Goal: Book appointment/travel/reservation

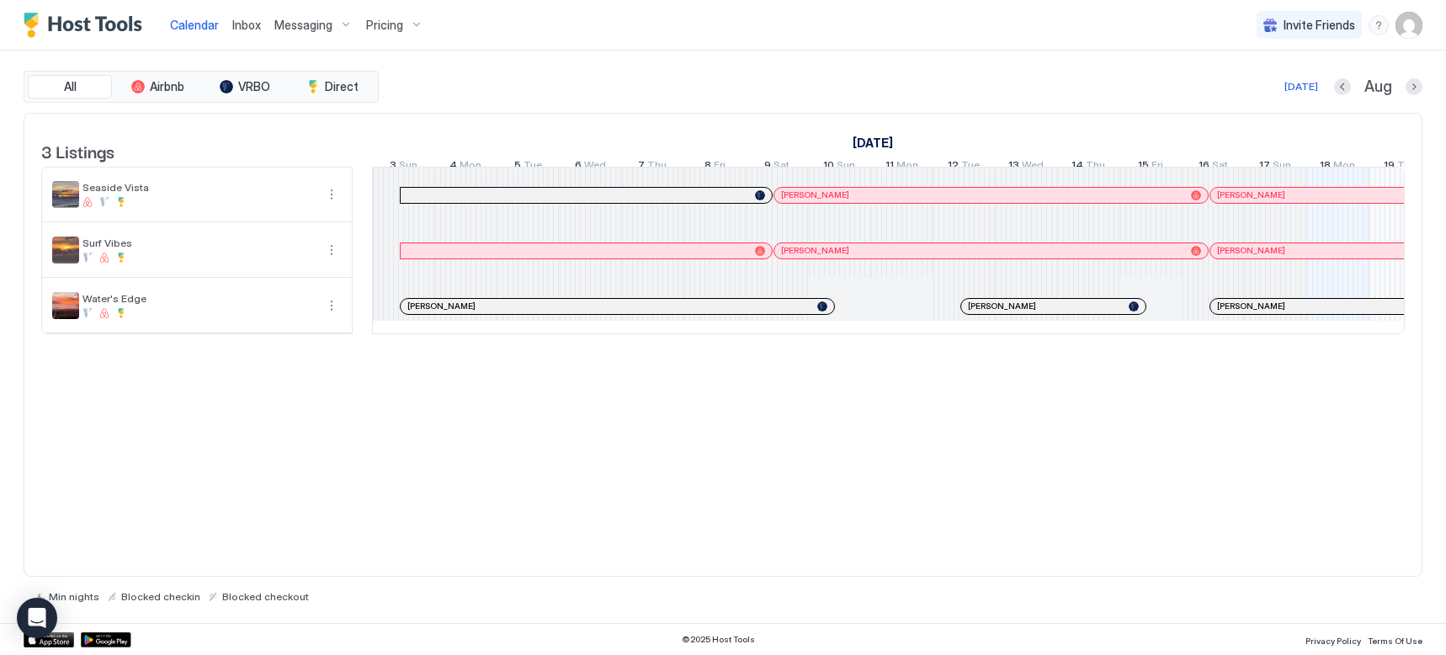
scroll to position [0, 935]
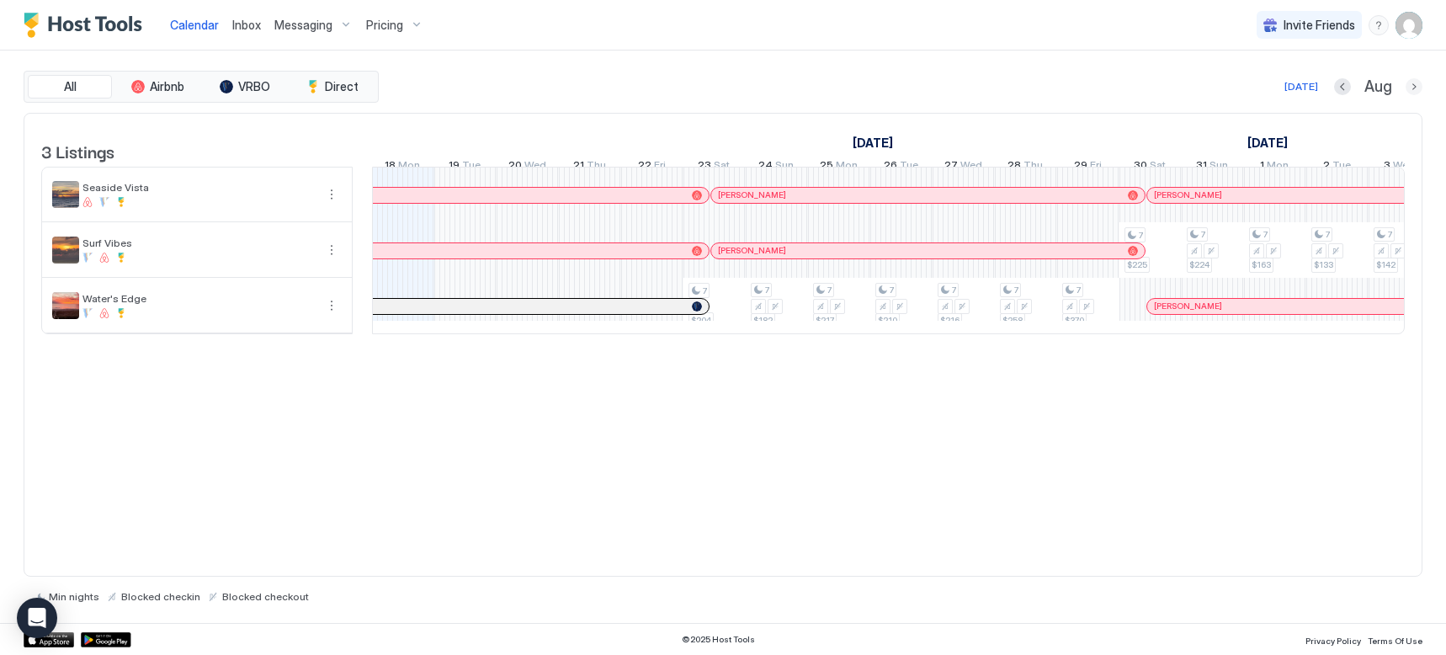
click at [1414, 90] on button "Next month" at bounding box center [1414, 86] width 17 height 17
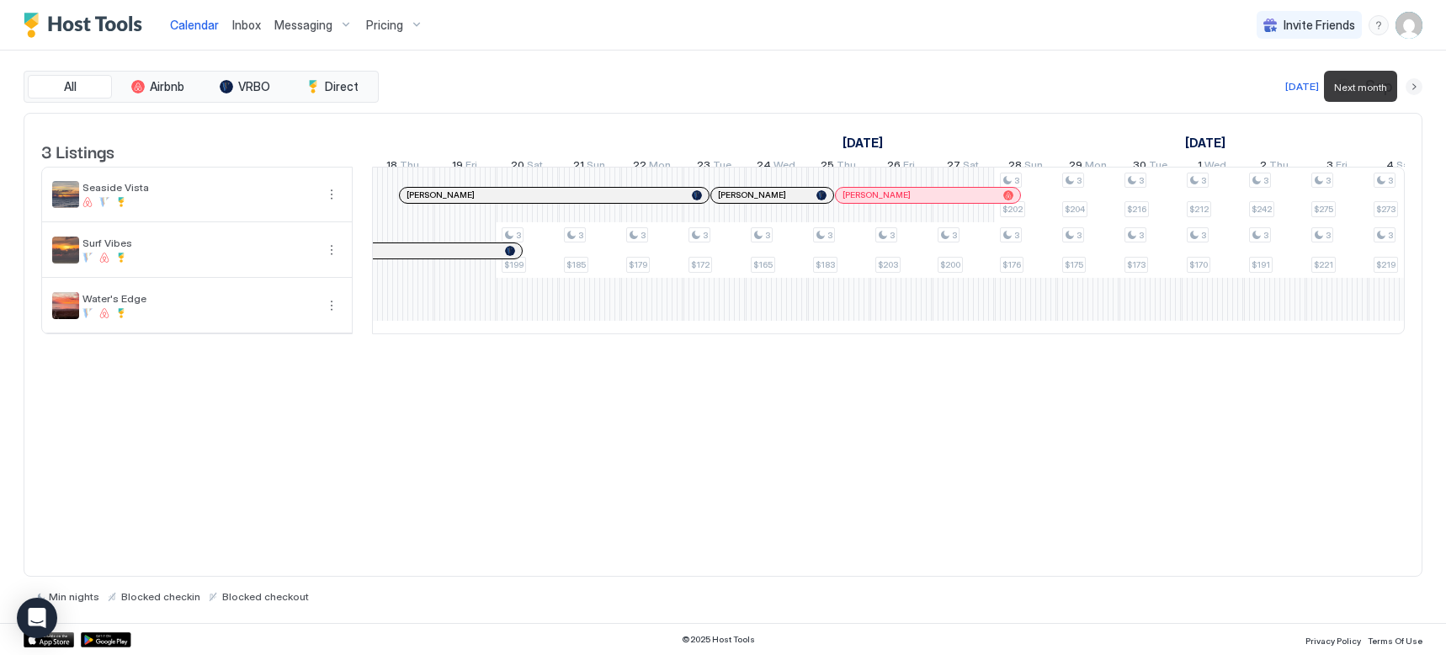
click at [1414, 88] on button "Next month" at bounding box center [1414, 86] width 17 height 17
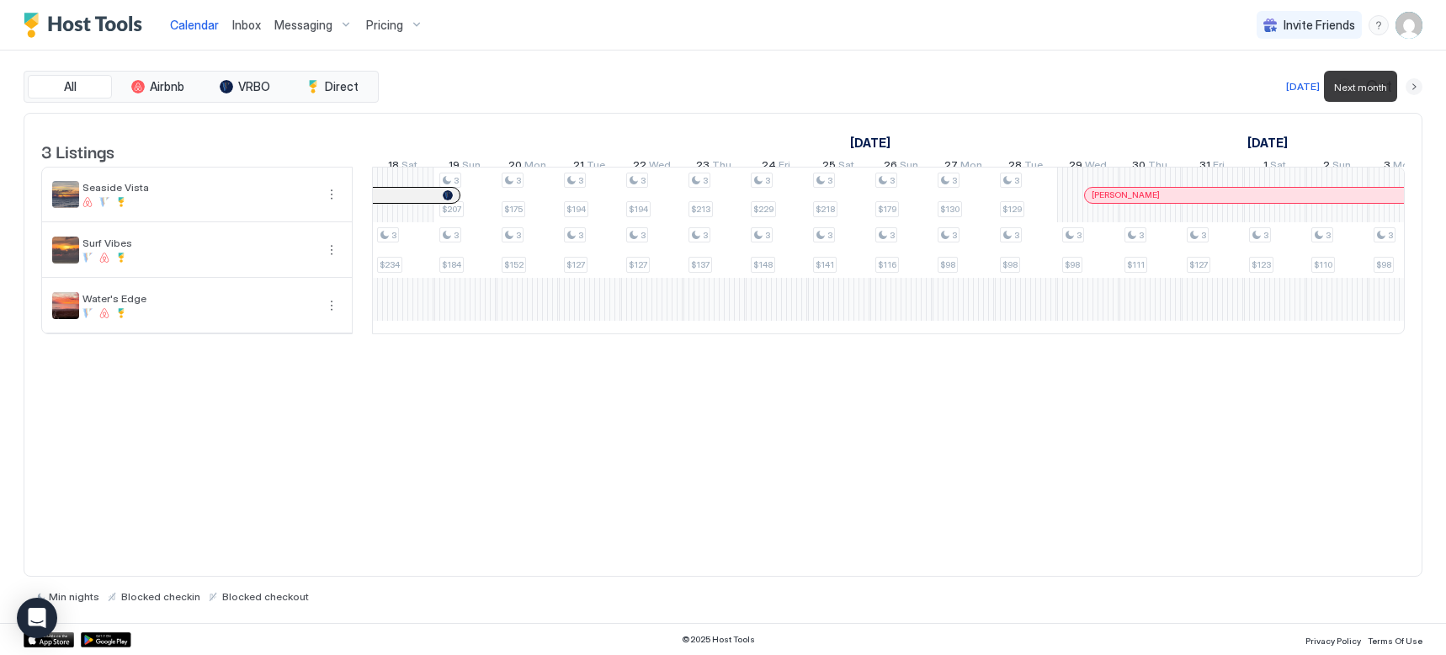
click at [1414, 88] on button "Next month" at bounding box center [1414, 86] width 17 height 17
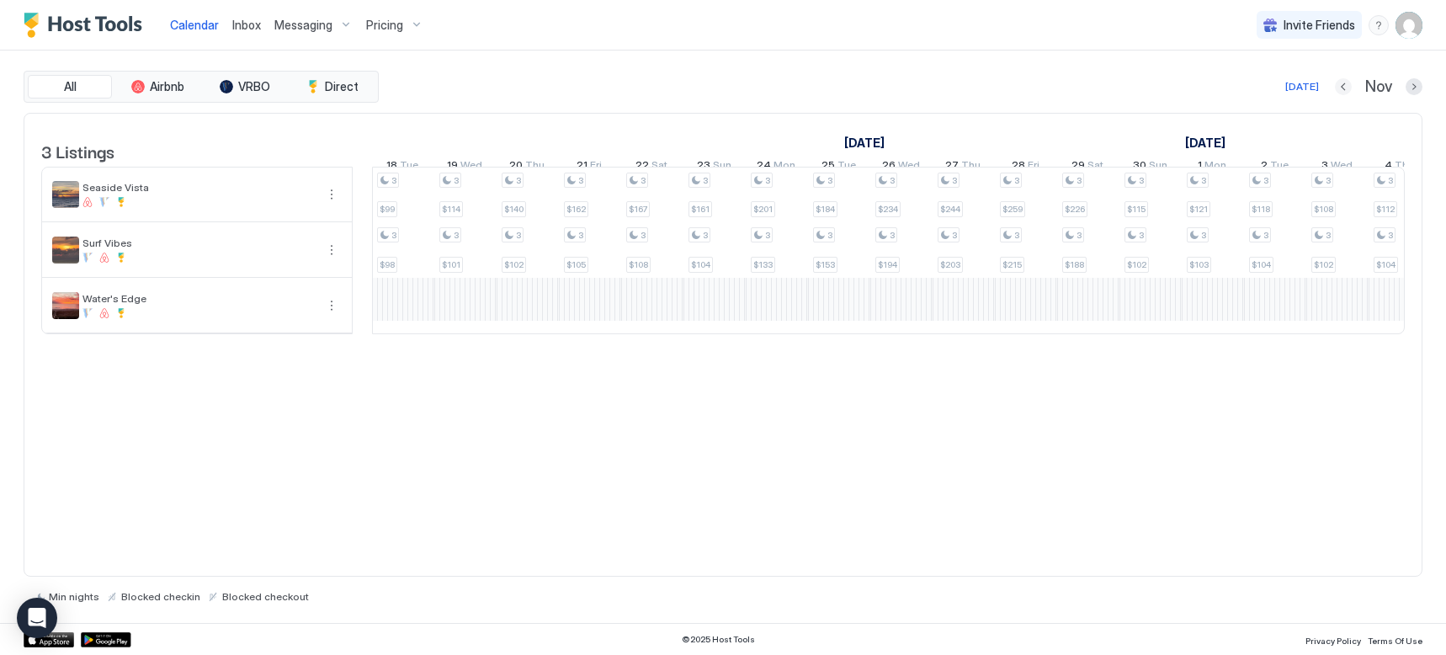
click at [1348, 91] on button "Previous month" at bounding box center [1343, 86] width 17 height 17
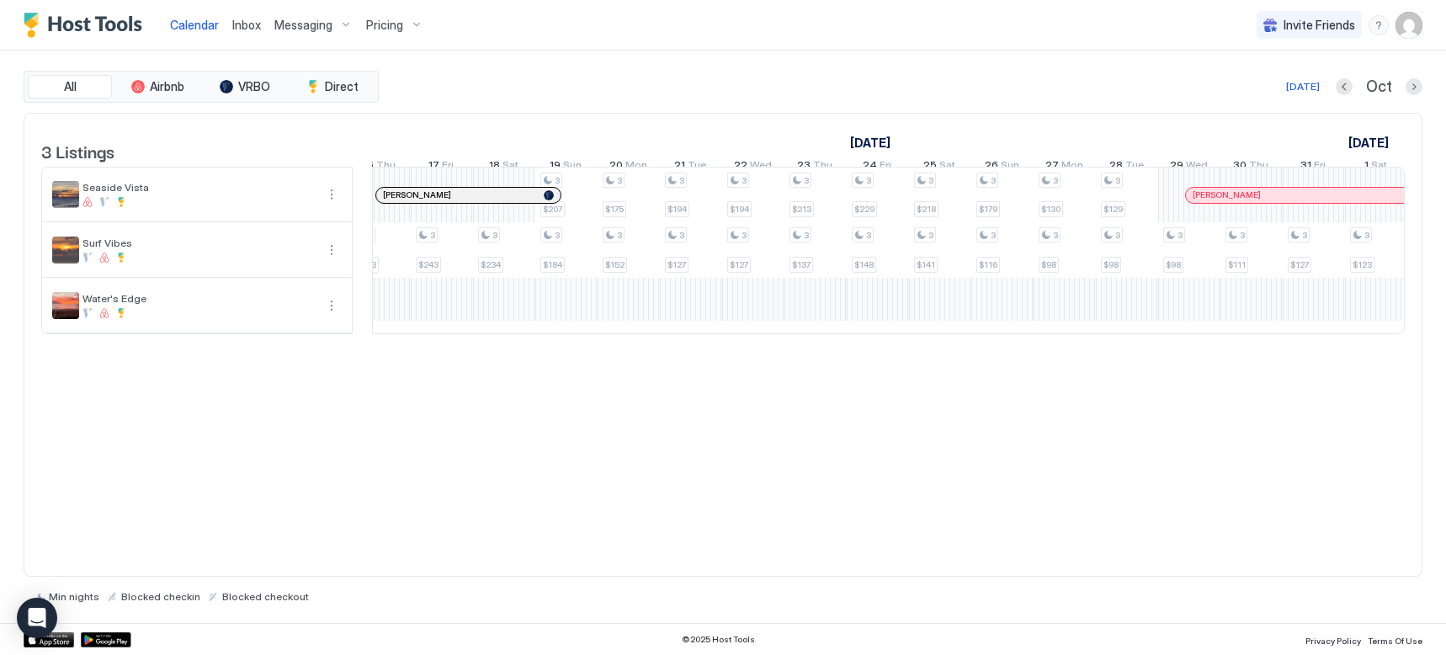
scroll to position [0, 0]
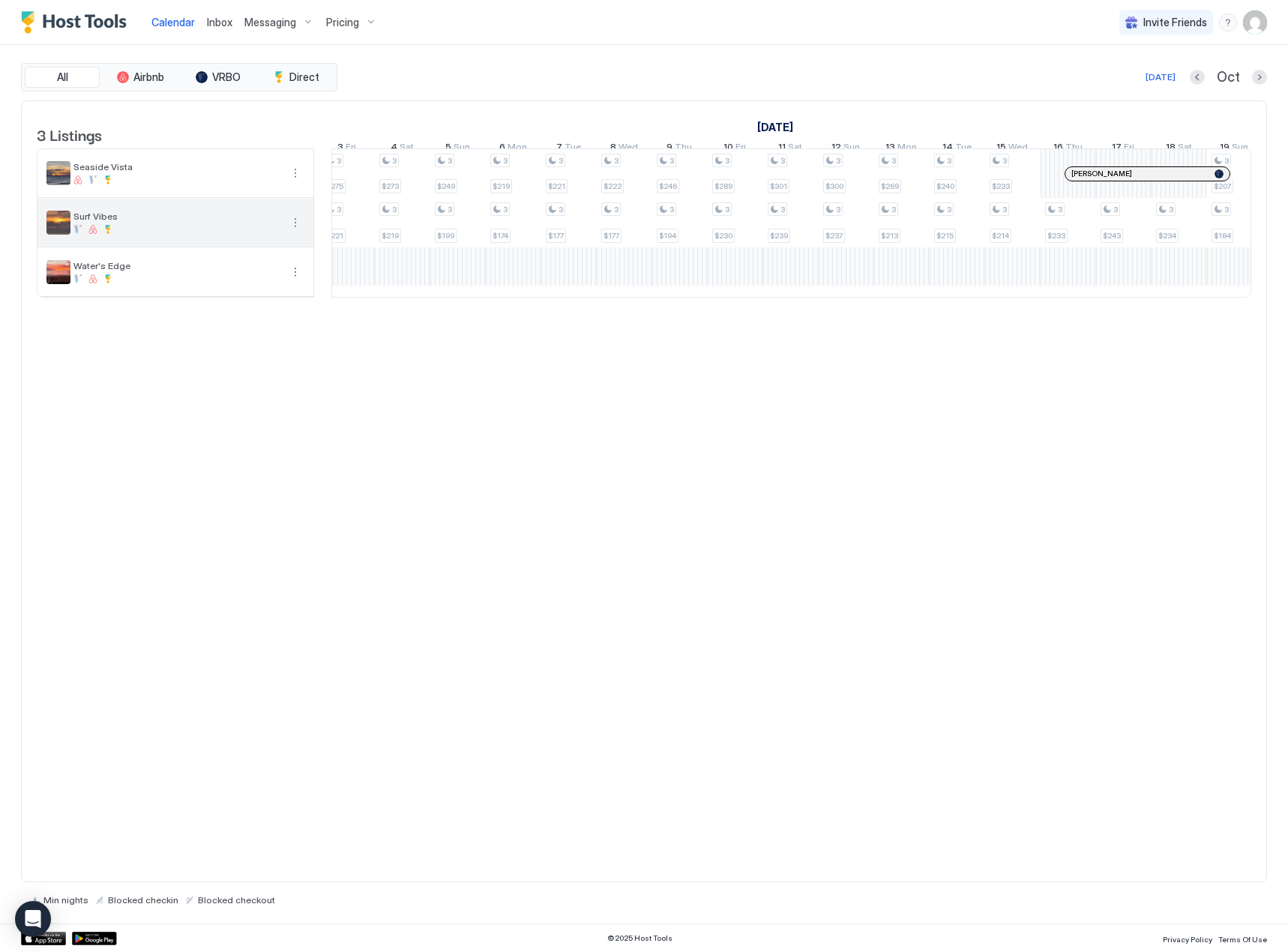
click at [87, 234] on div "Surf Vibes" at bounding box center [176, 223] width 207 height 23
click at [1169, 80] on div "[DATE]" at bounding box center [1161, 77] width 30 height 13
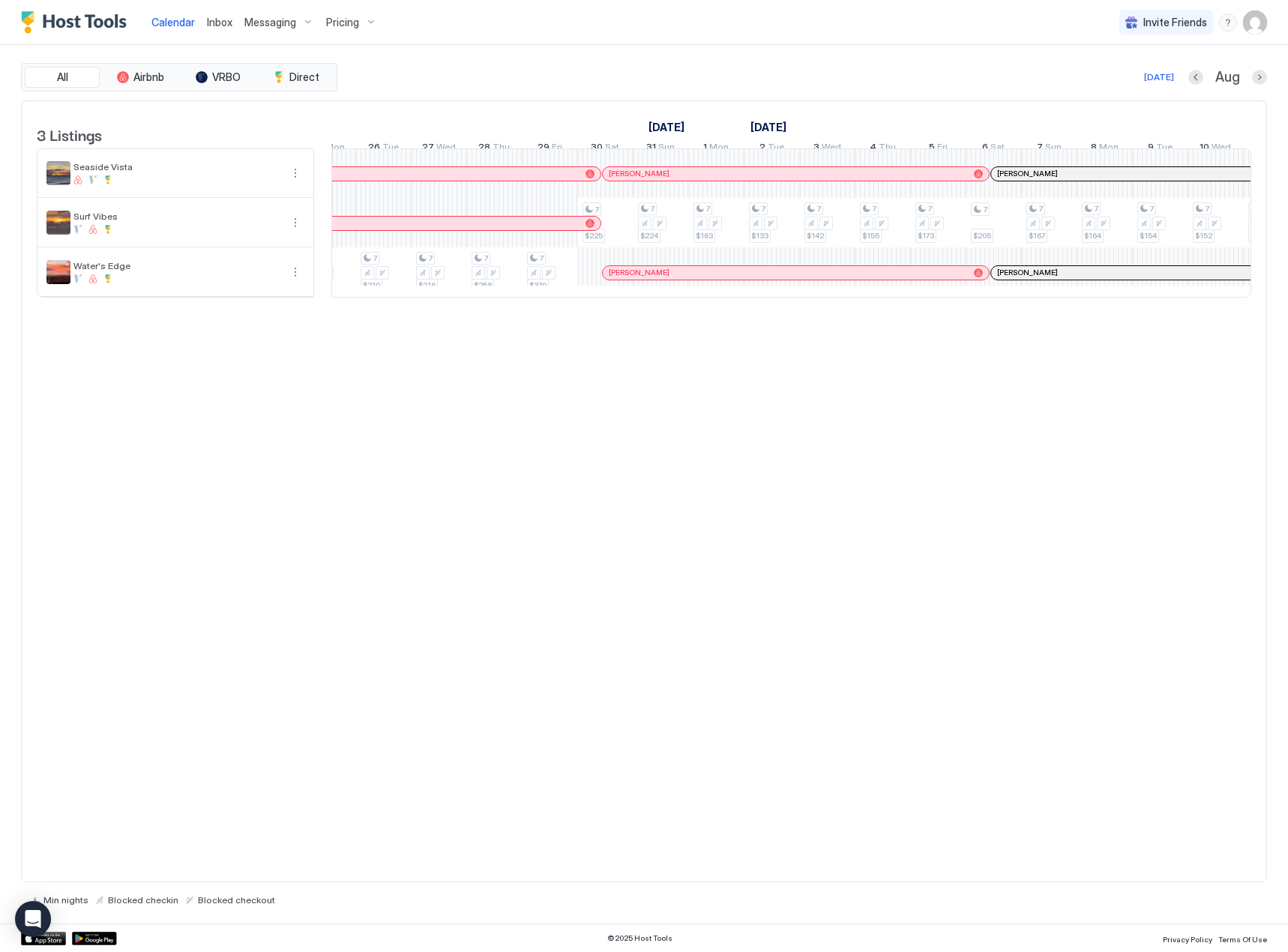
scroll to position [0, 1329]
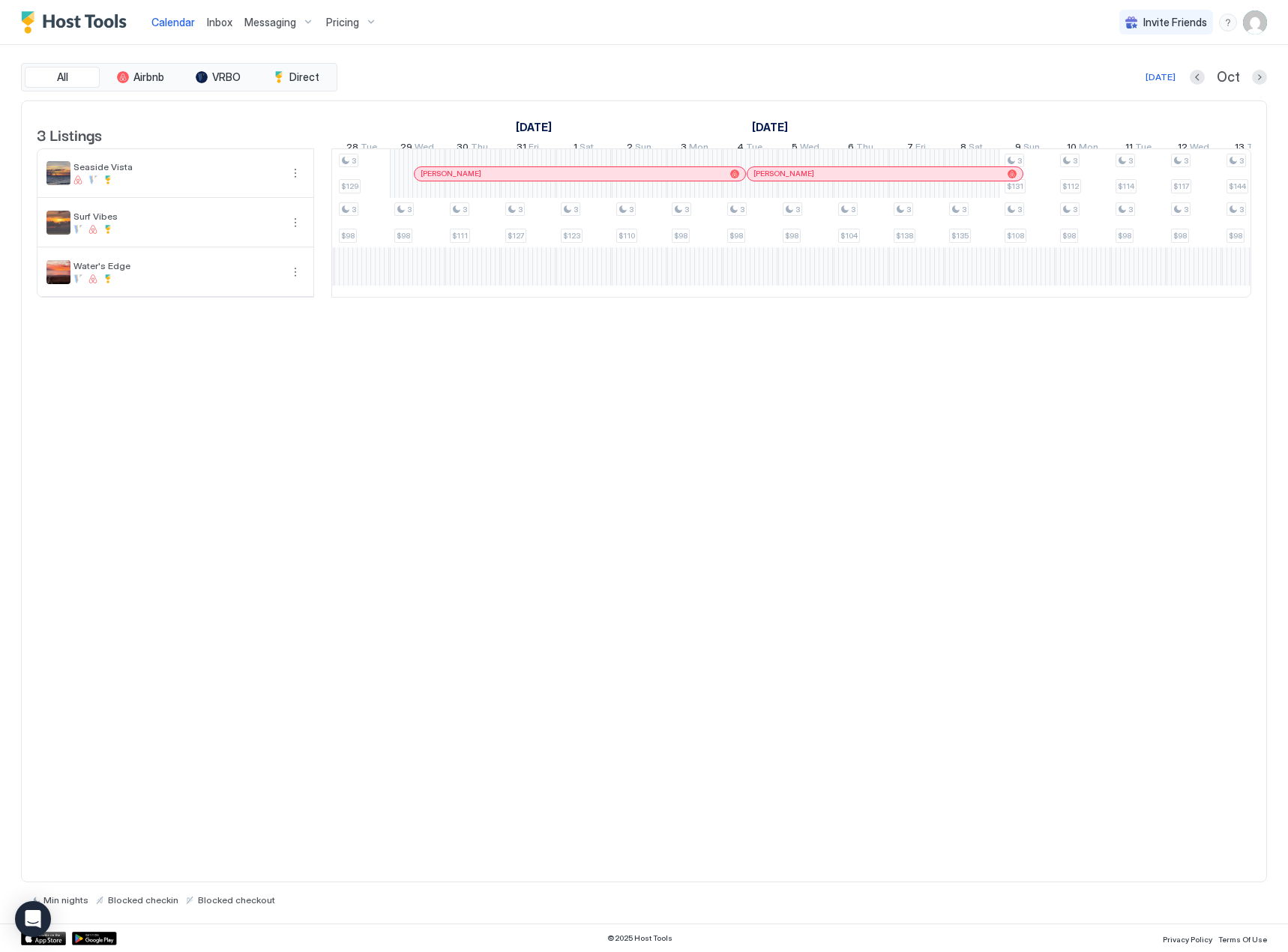
click at [473, 181] on div "[PERSON_NAME]" at bounding box center [579, 174] width 330 height 13
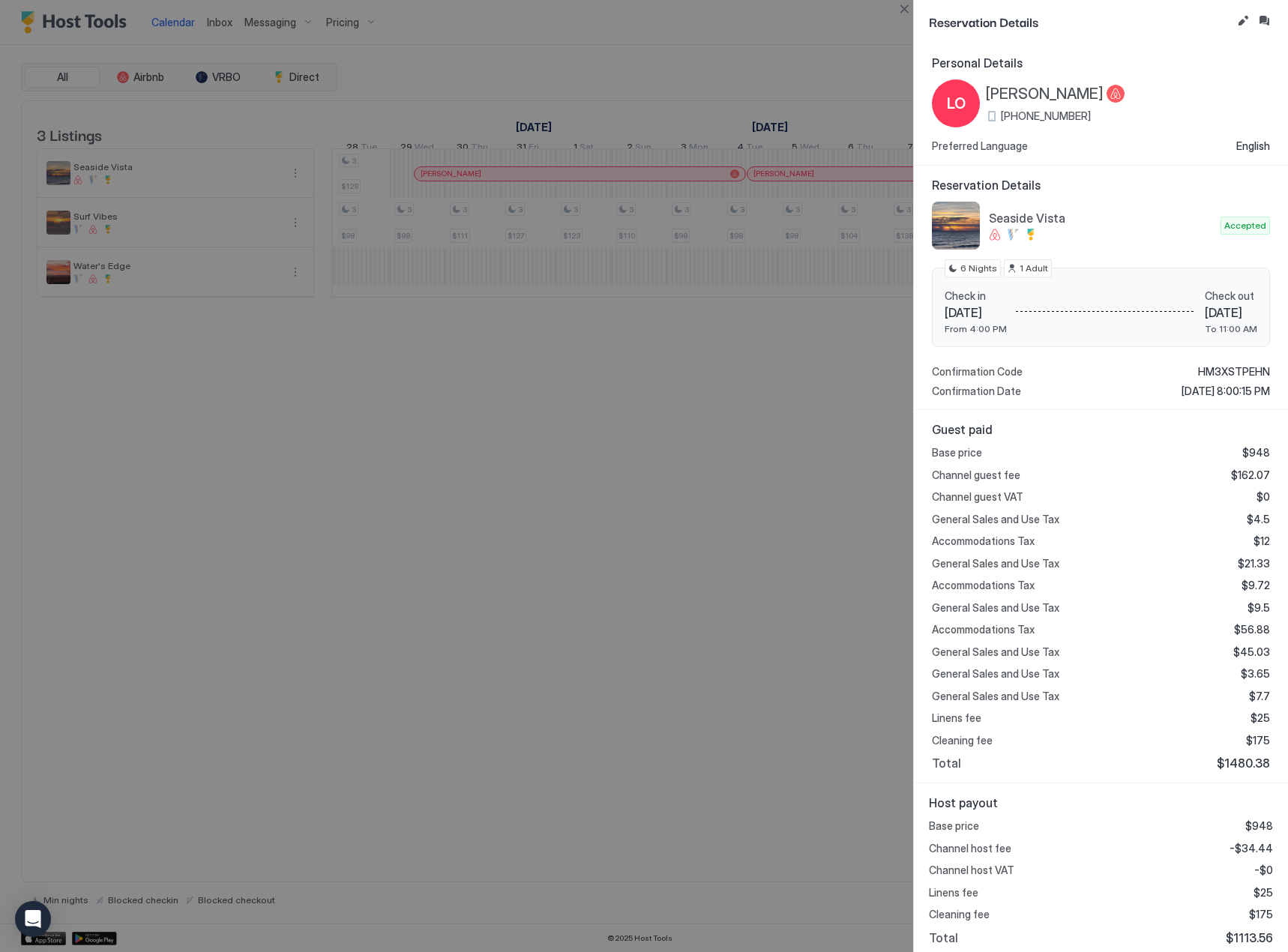
click at [527, 417] on div at bounding box center [644, 476] width 1288 height 952
click at [912, 10] on button "Close" at bounding box center [904, 9] width 18 height 18
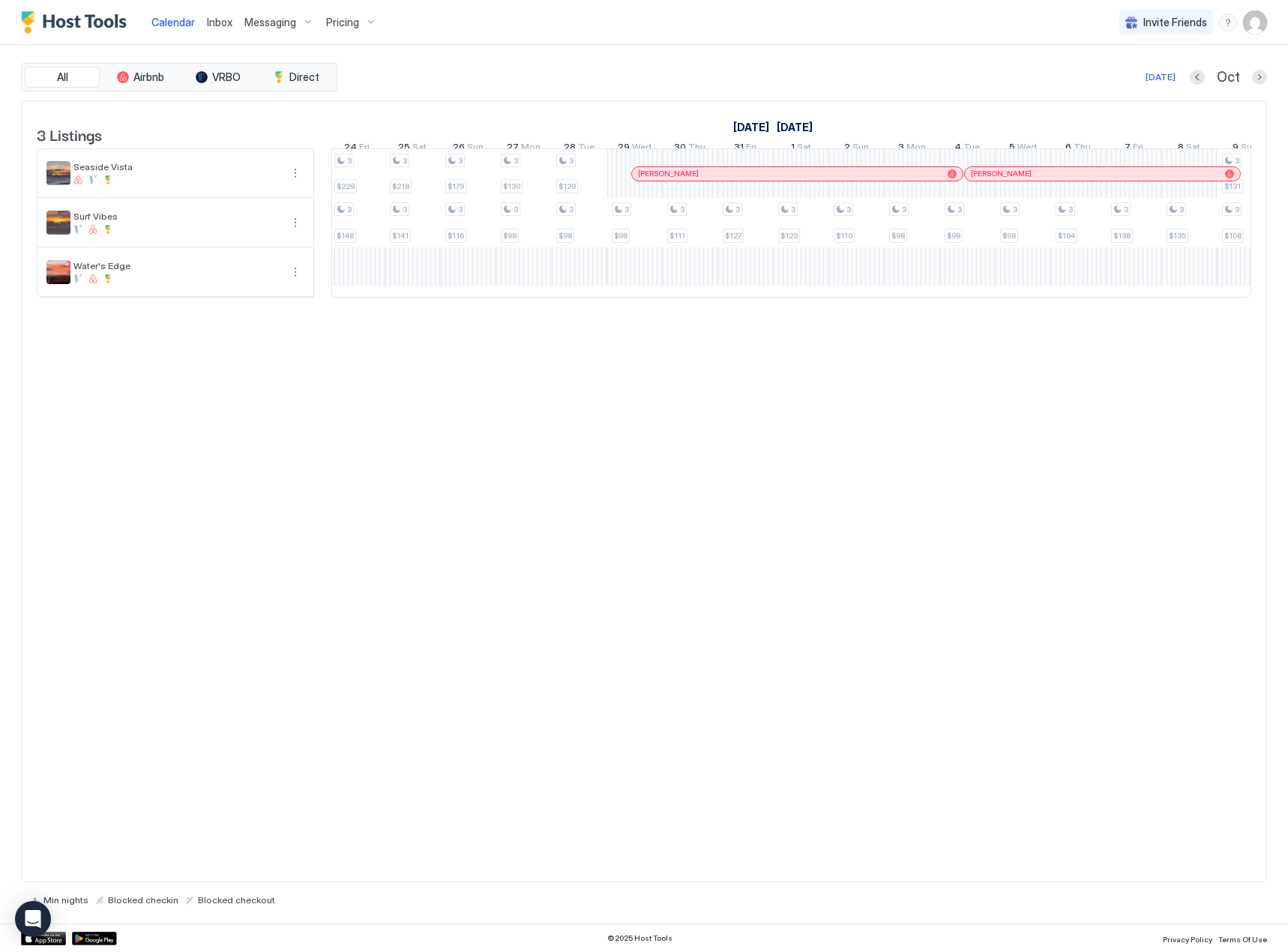
scroll to position [0, 1496]
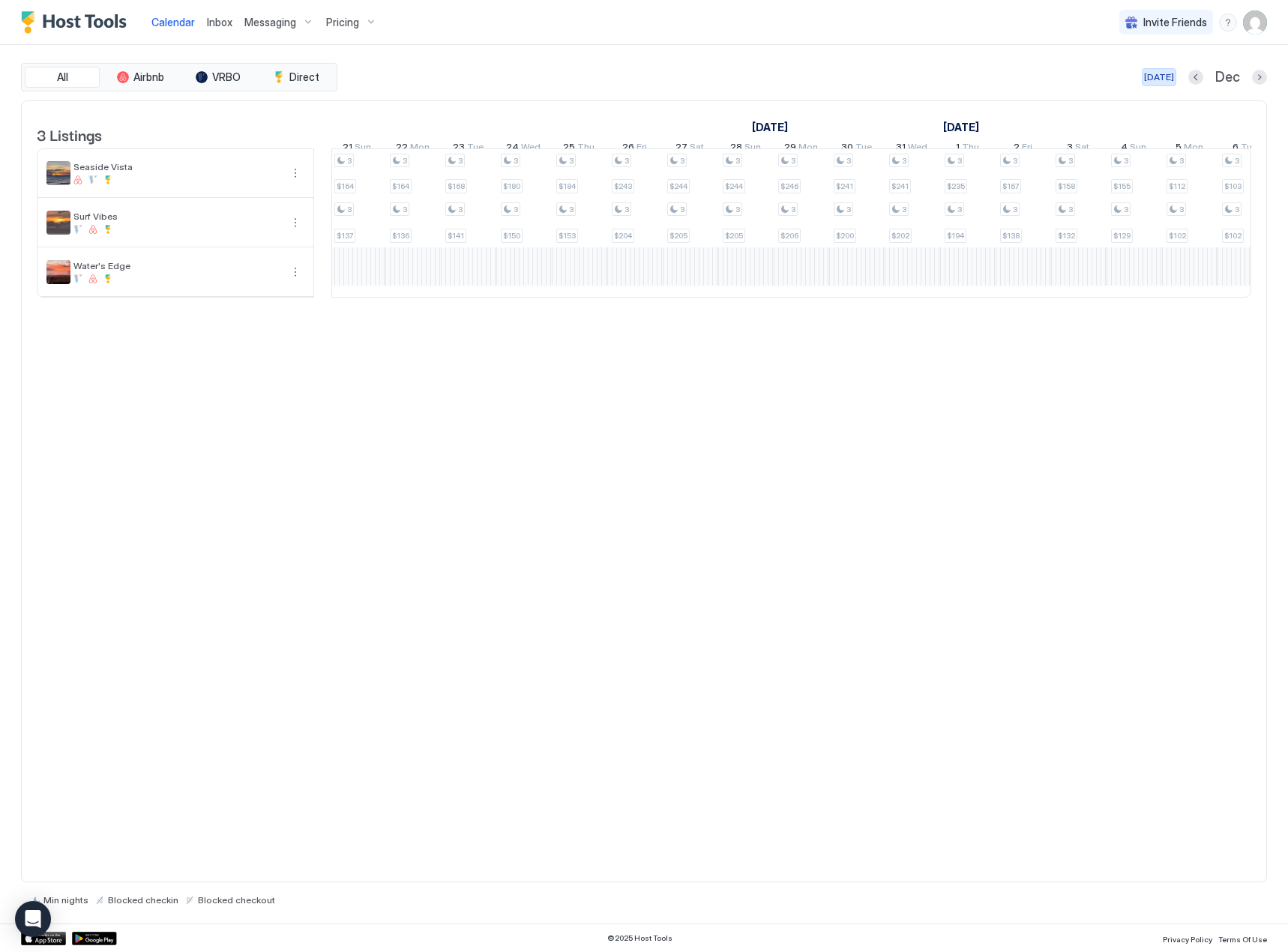
click at [1150, 80] on button "[DATE]" at bounding box center [1159, 77] width 35 height 18
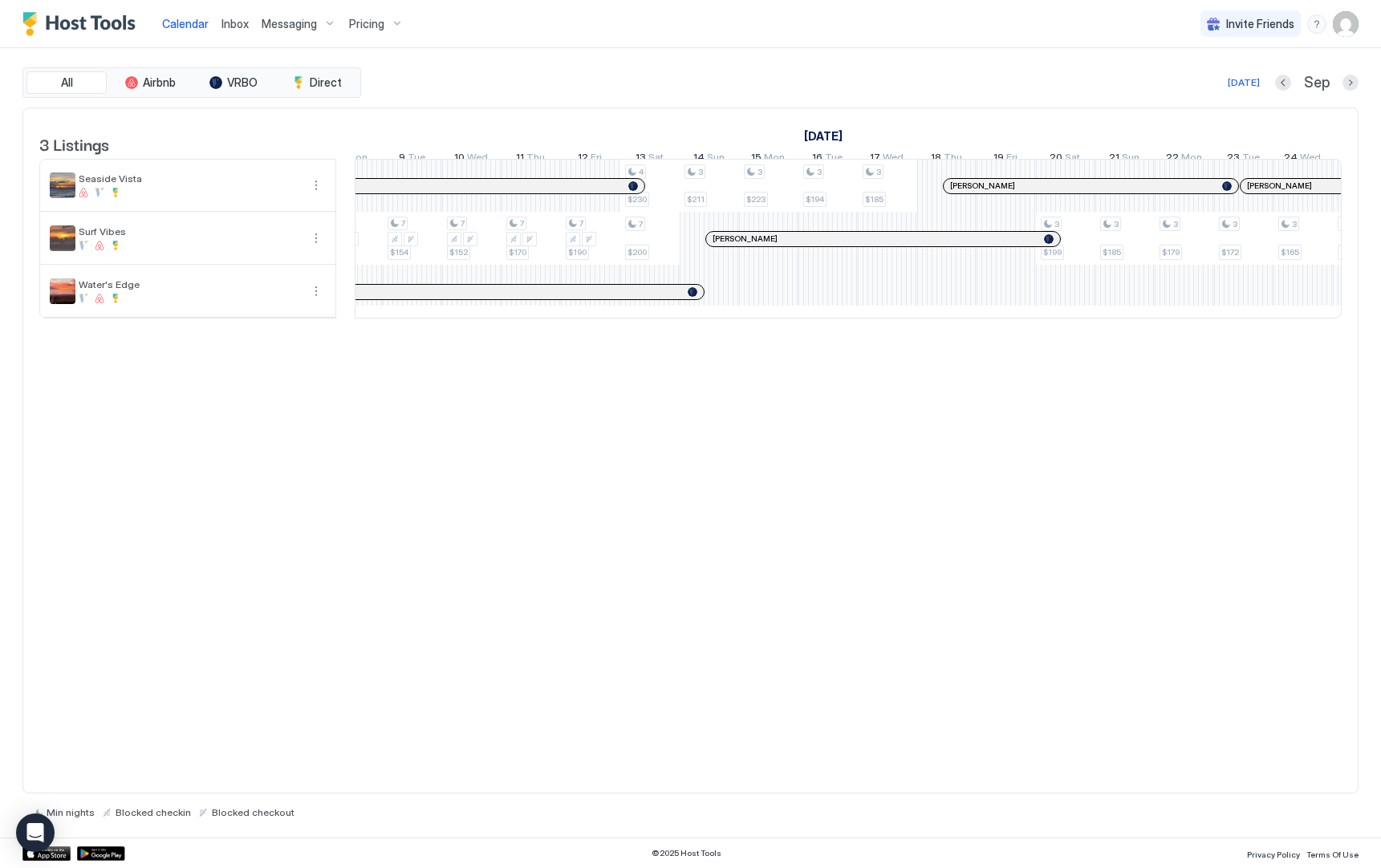
scroll to position [0, 2172]
